Goal: Find specific page/section: Find specific page/section

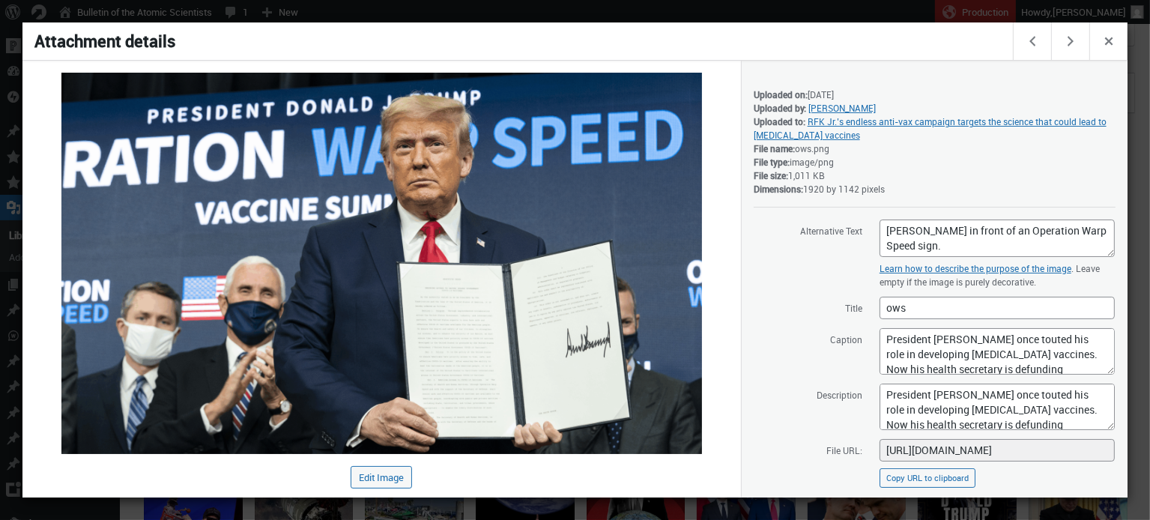
scroll to position [19, 0]
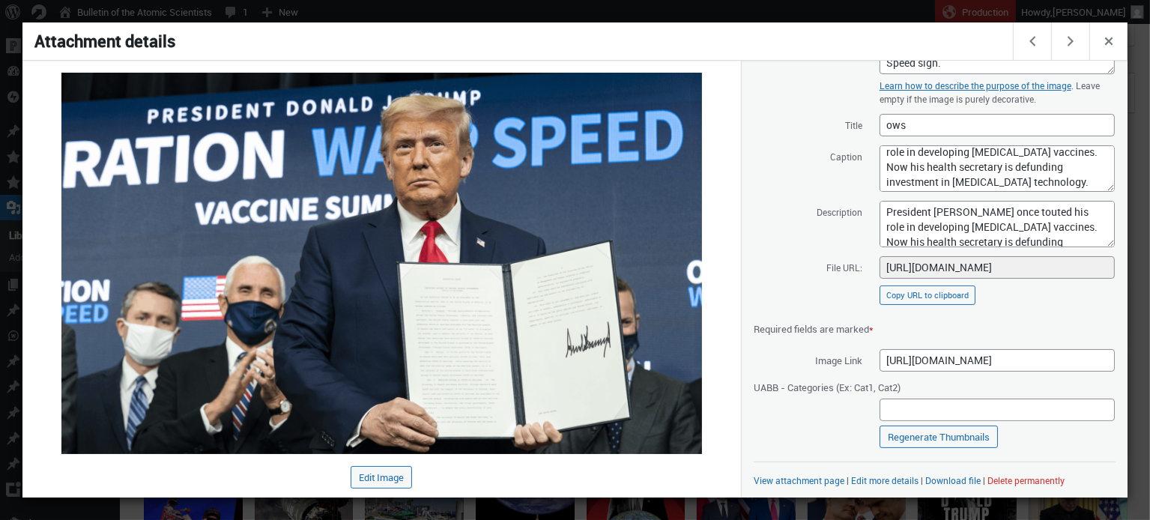
click at [743, 12] on div at bounding box center [575, 260] width 1150 height 520
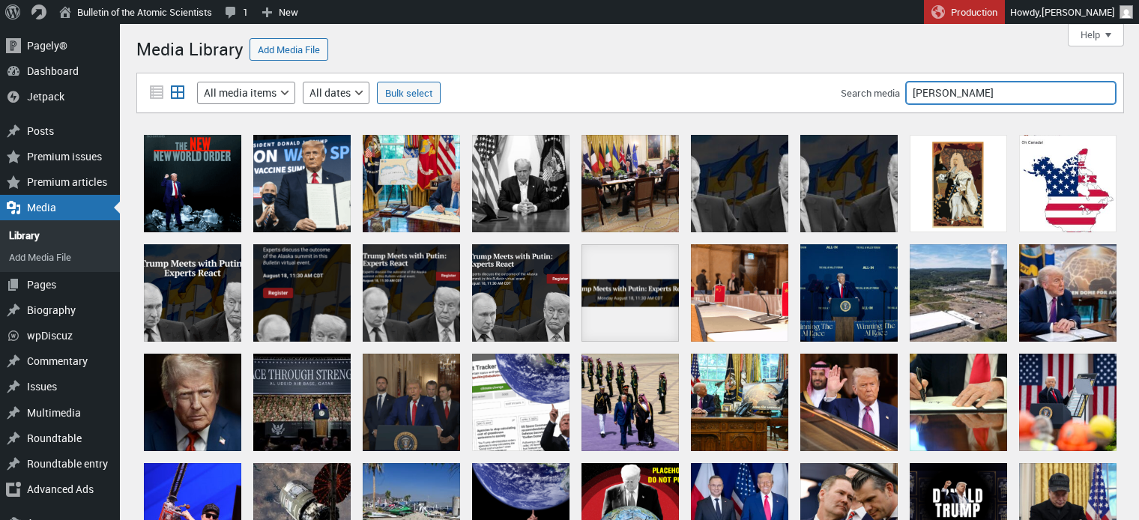
drag, startPoint x: 974, startPoint y: 97, endPoint x: 835, endPoint y: 99, distance: 139.4
click at [835, 99] on div "Filter media List view Grid view Filter by type All media items Images Audio Vi…" at bounding box center [630, 93] width 988 height 40
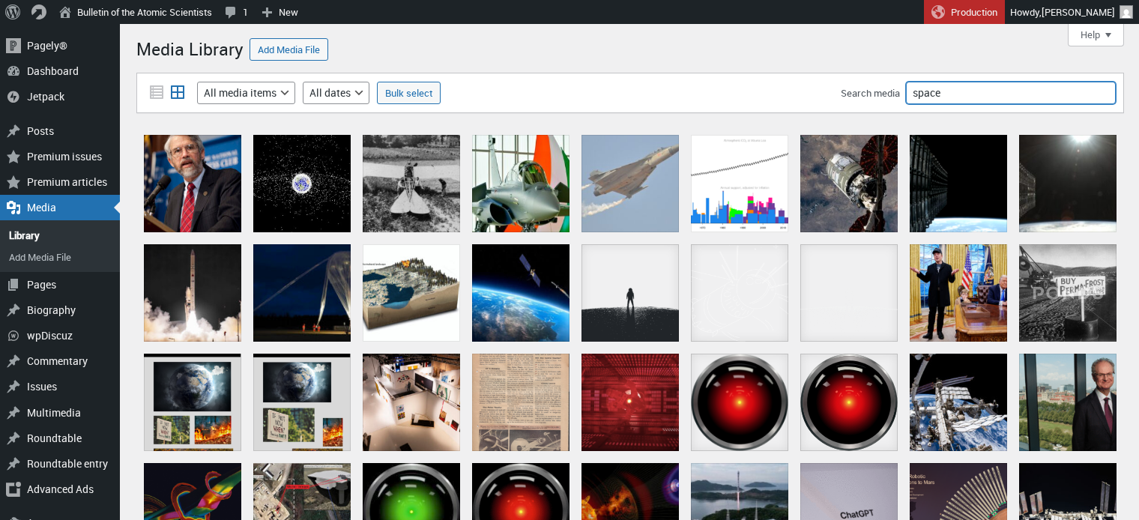
click at [999, 100] on input "space" at bounding box center [1011, 93] width 210 height 22
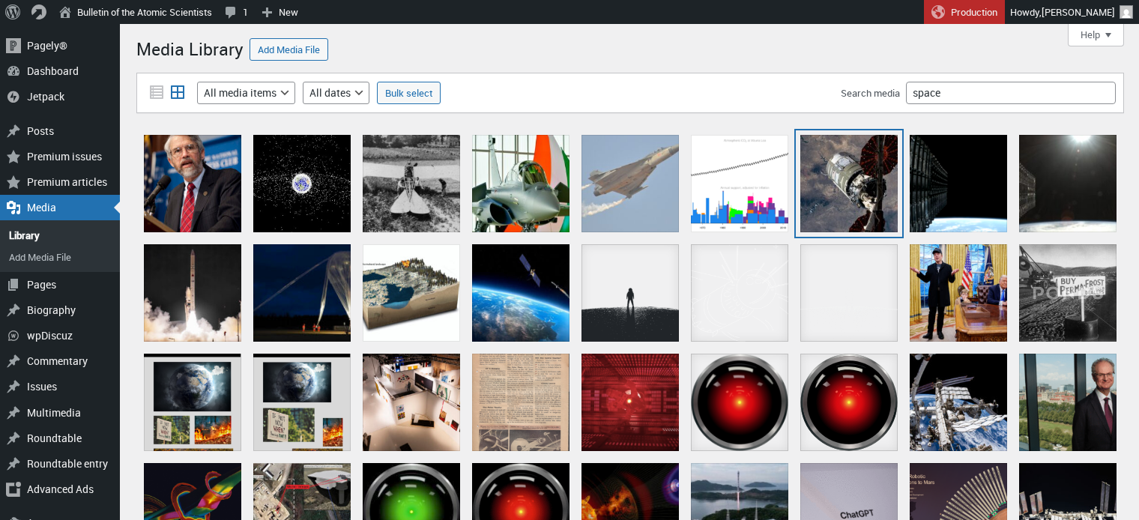
click at [863, 171] on div "Gunsmoke launches from Mojave Desert, deploys from ISS" at bounding box center [848, 183] width 97 height 97
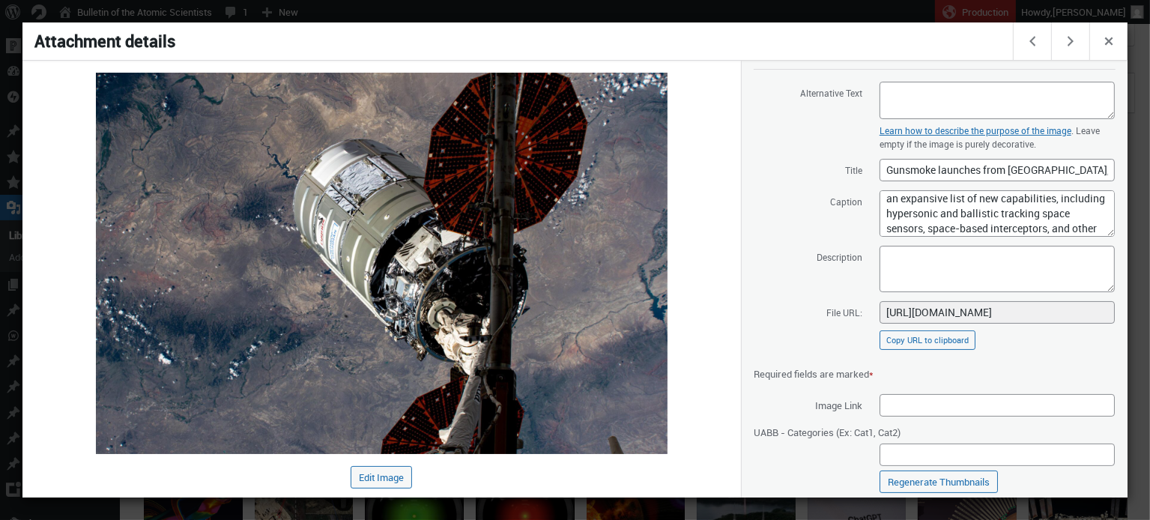
scroll to position [183, 0]
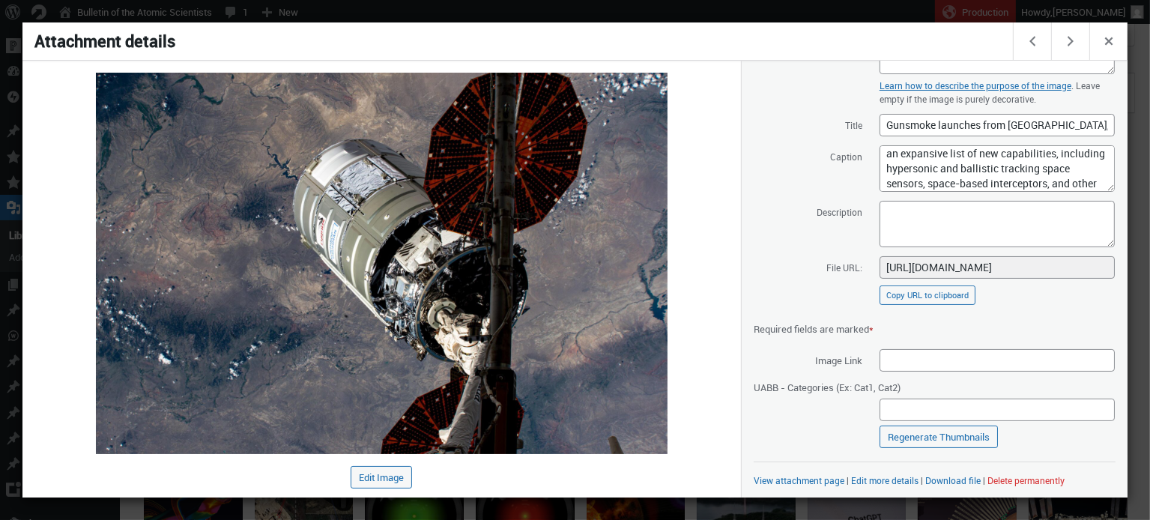
click at [479, 18] on div at bounding box center [575, 260] width 1150 height 520
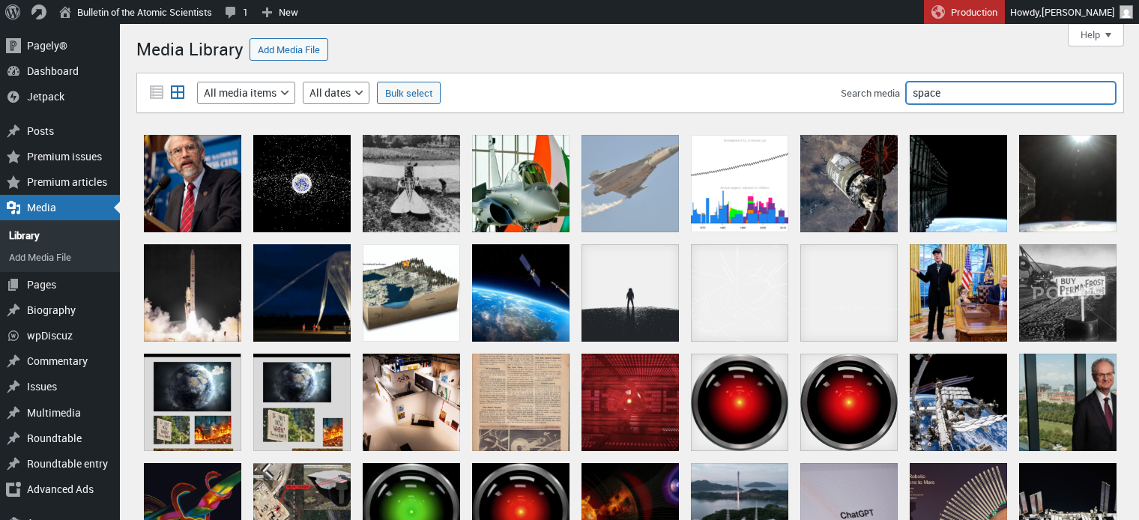
drag, startPoint x: 949, startPoint y: 101, endPoint x: 848, endPoint y: 107, distance: 101.3
click at [848, 107] on div "Filter media List view Grid view Filter by type All media items Images Audio Vi…" at bounding box center [630, 93] width 988 height 40
type input "starlink"
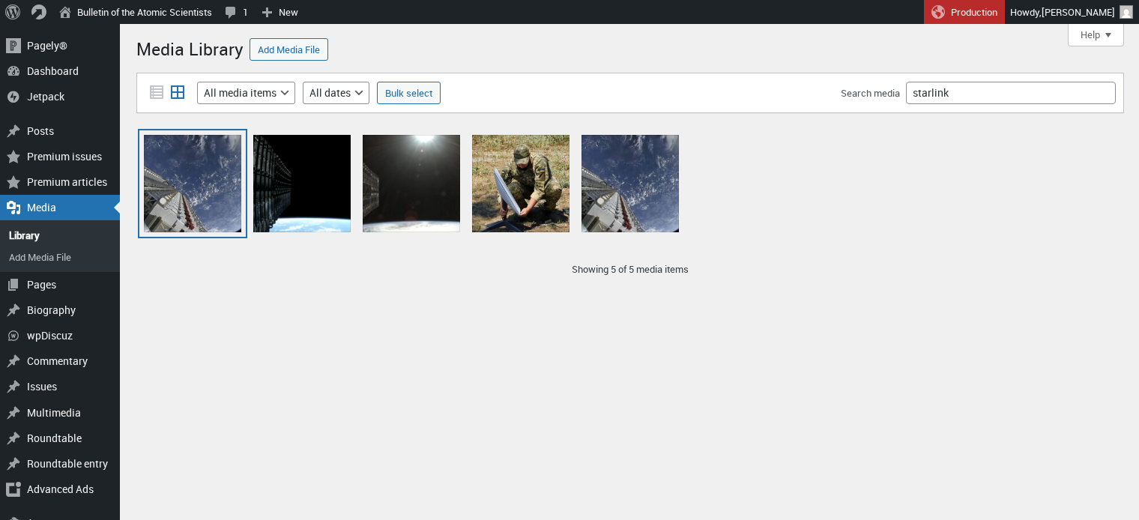
click at [180, 174] on div "Starlink_Mission_L" at bounding box center [192, 183] width 97 height 97
